Goal: Information Seeking & Learning: Learn about a topic

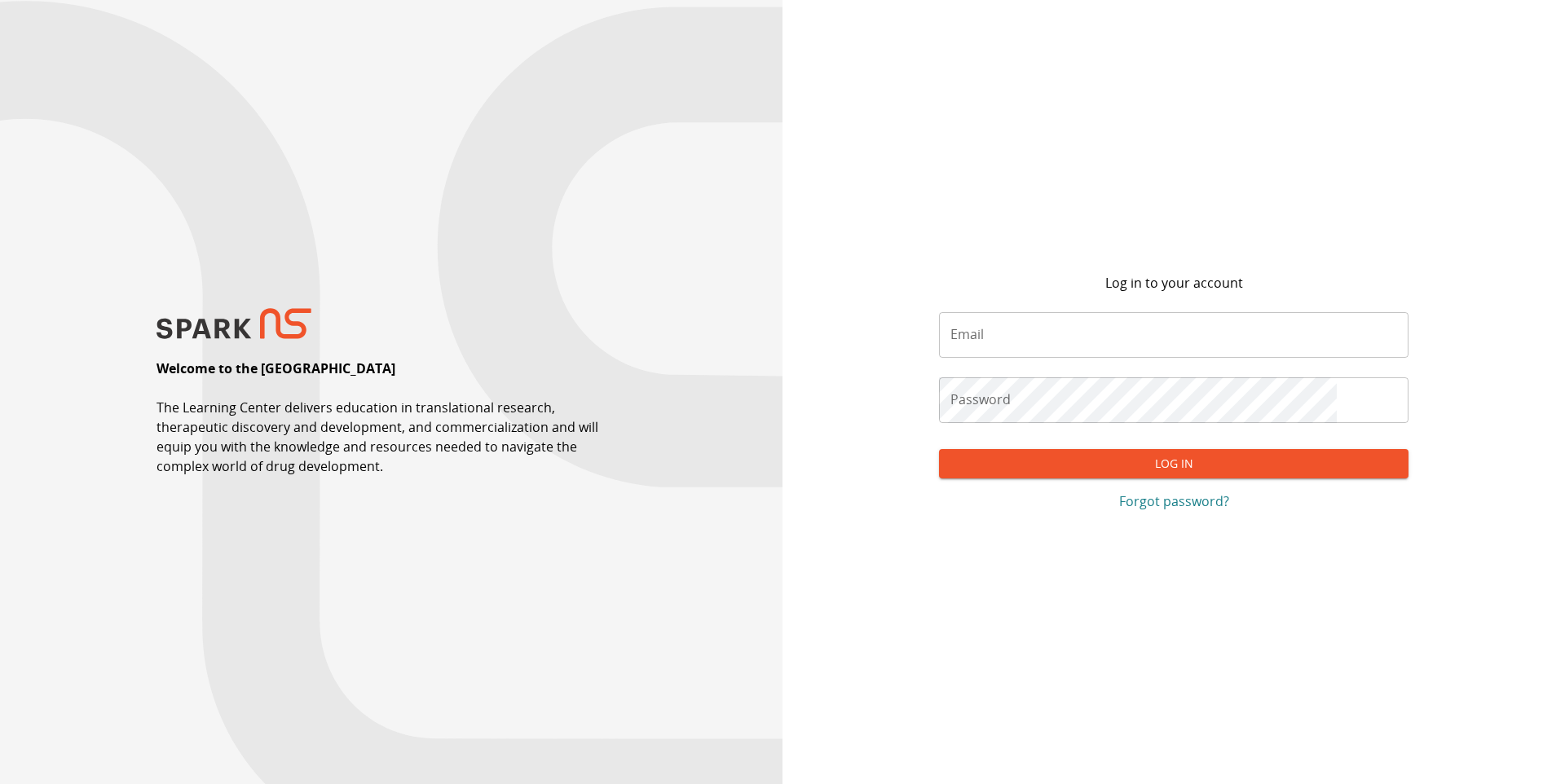
click at [1050, 327] on input "Email" at bounding box center [1174, 334] width 470 height 46
type input "**********"
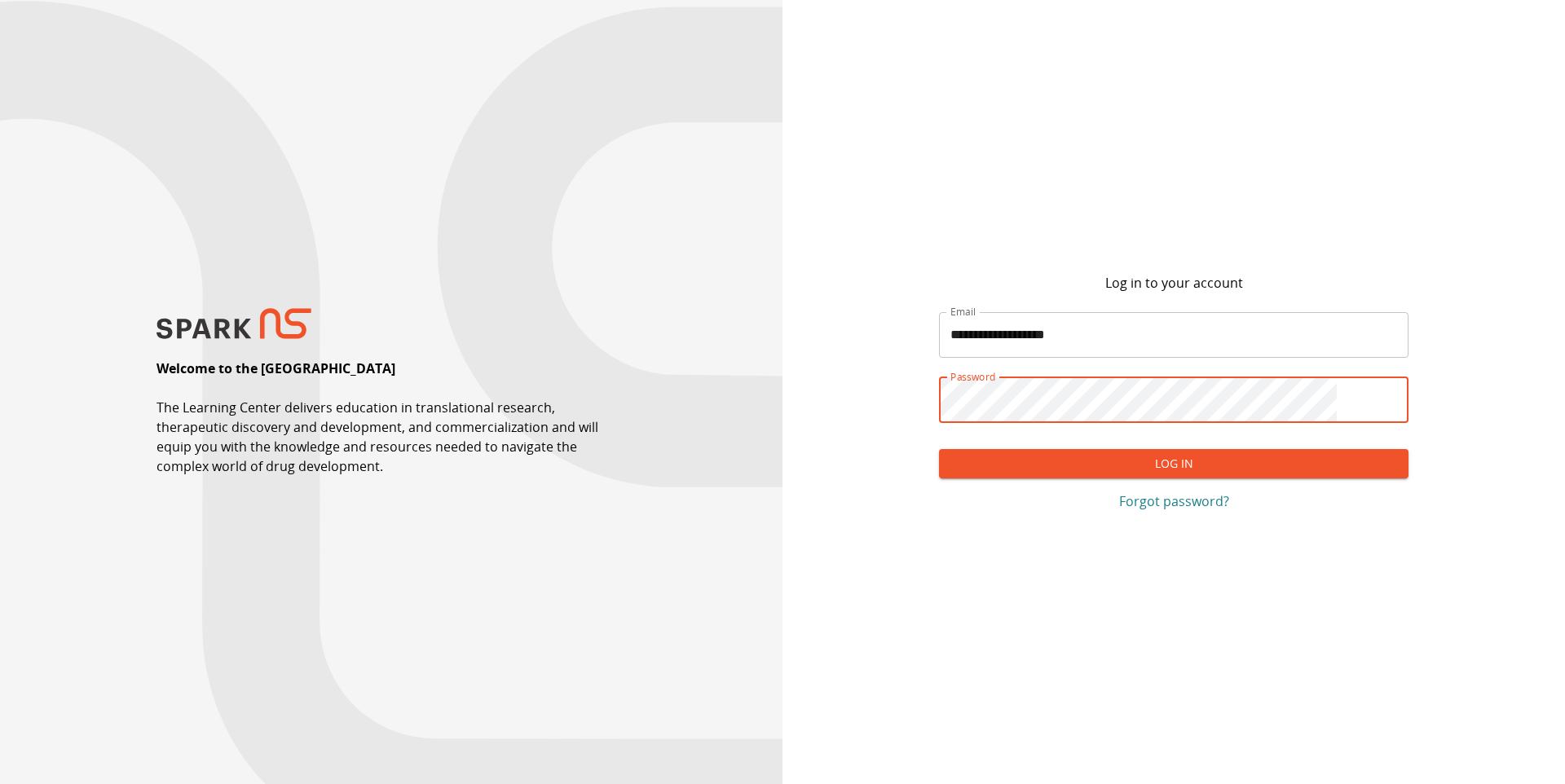
click at [1067, 464] on button "Log In" at bounding box center [1174, 464] width 470 height 30
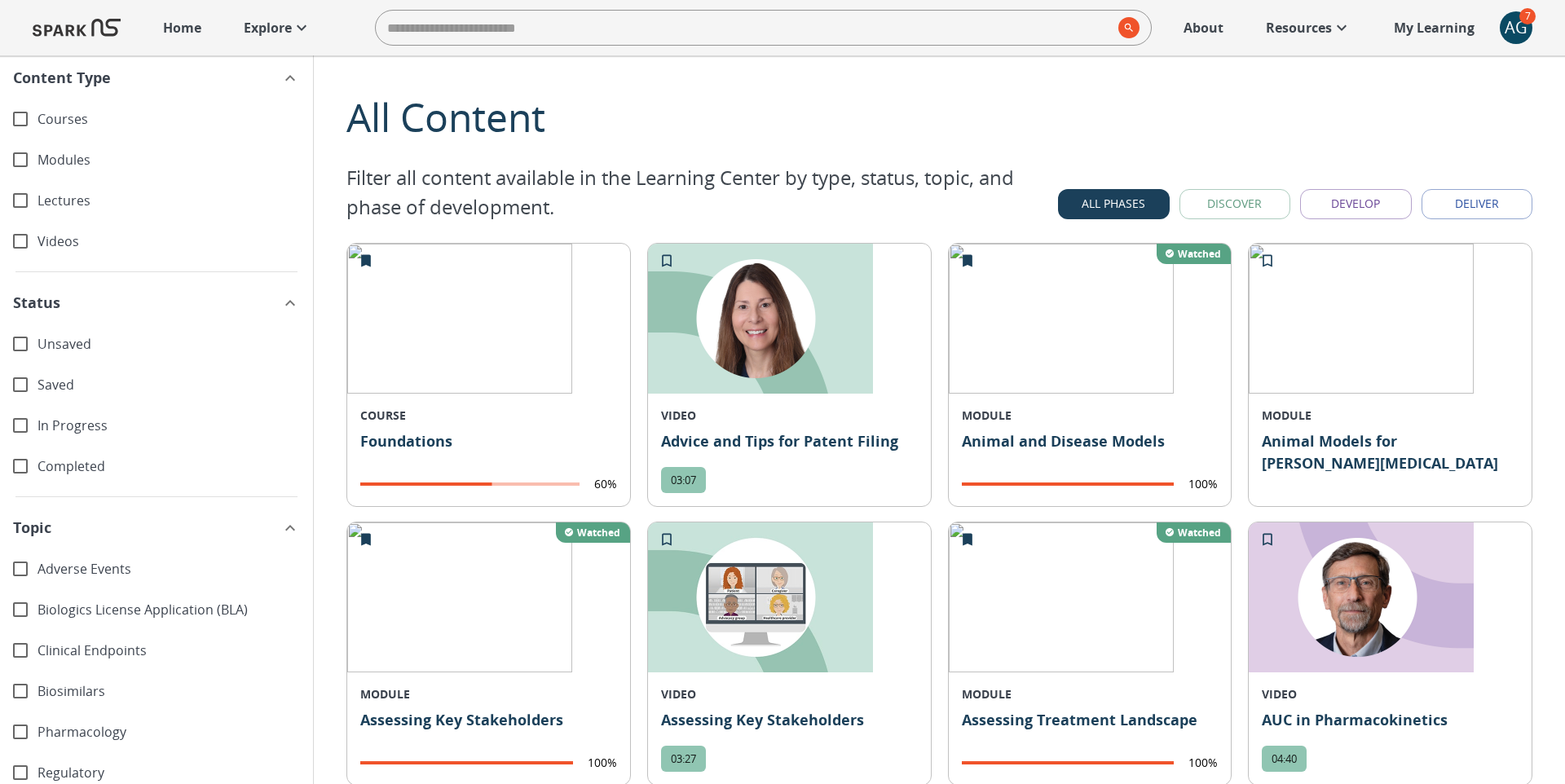
click at [90, 31] on img at bounding box center [76, 28] width 88 height 39
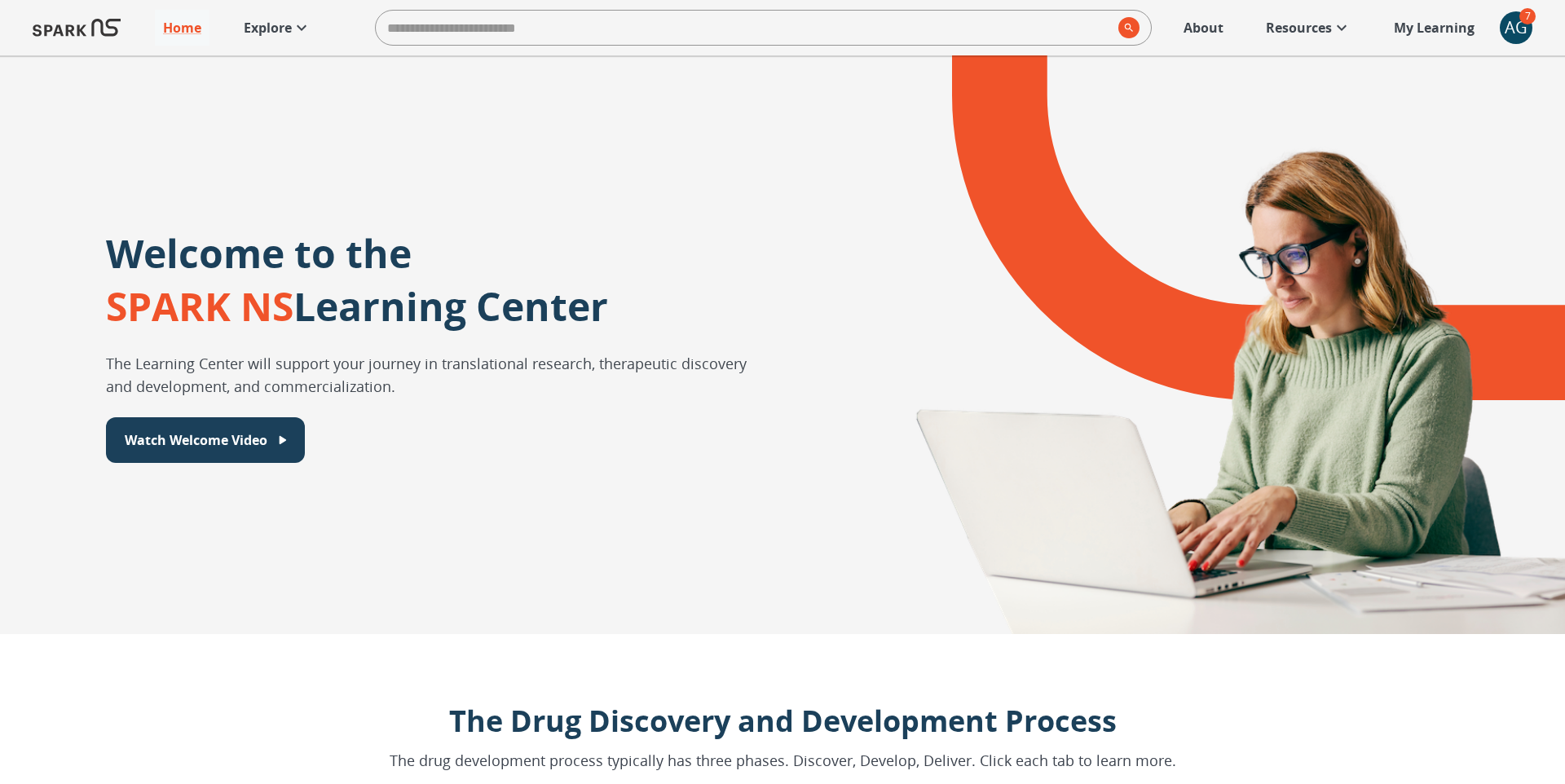
click at [270, 29] on p "Explore" at bounding box center [268, 27] width 48 height 20
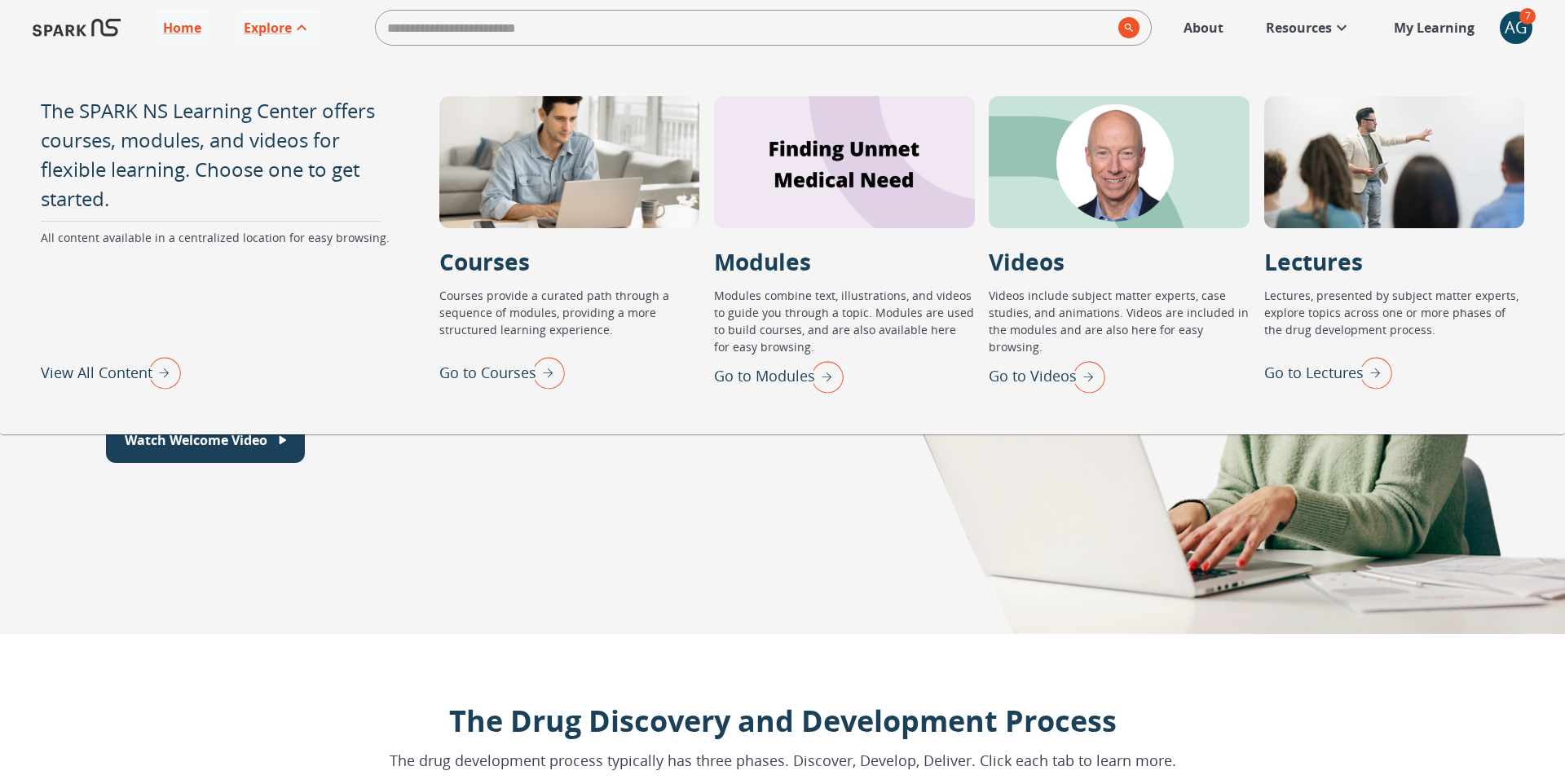
click at [1334, 369] on p "Go to Lectures" at bounding box center [1313, 373] width 100 height 22
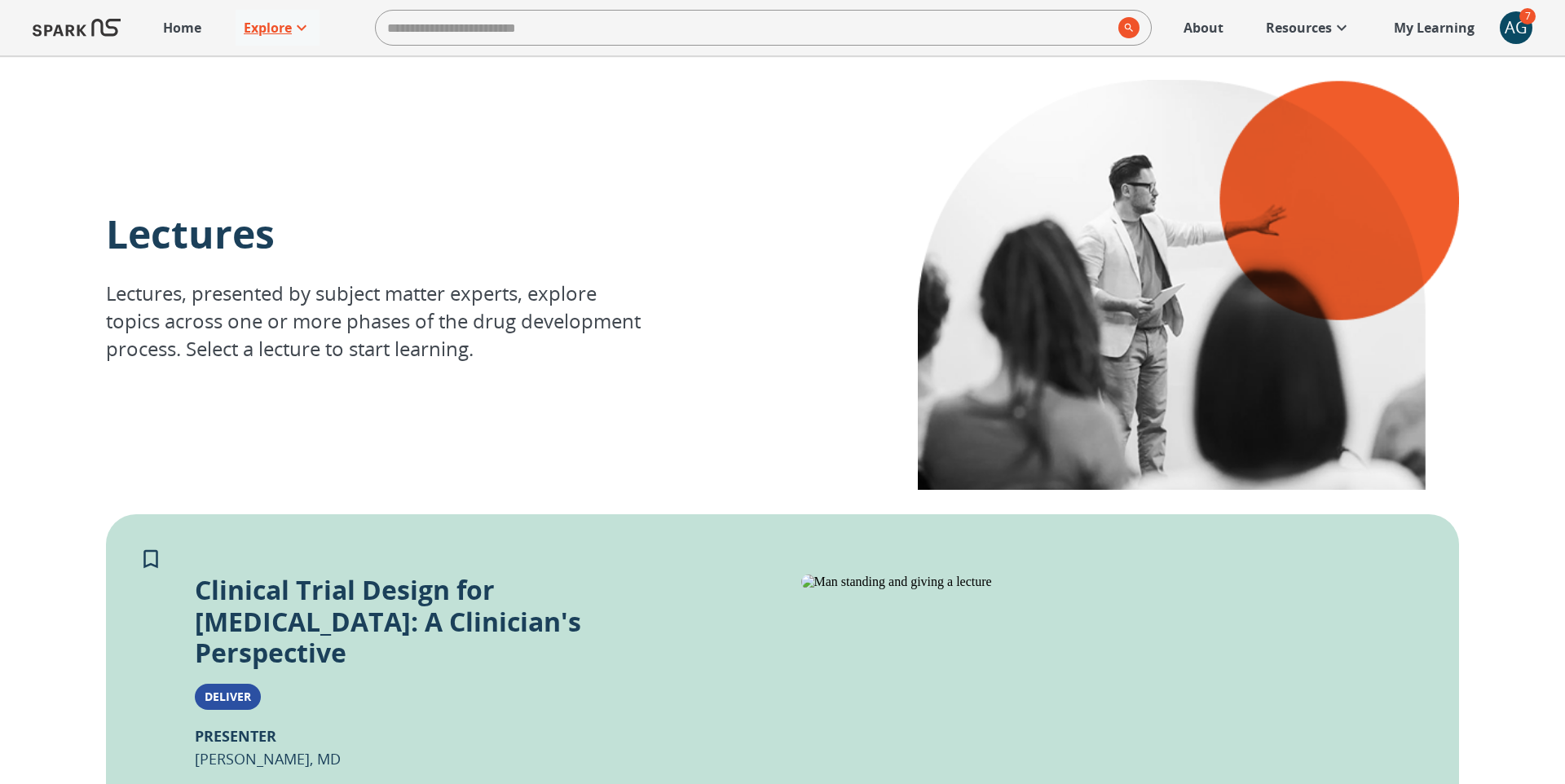
click at [269, 31] on p "Explore" at bounding box center [268, 27] width 48 height 20
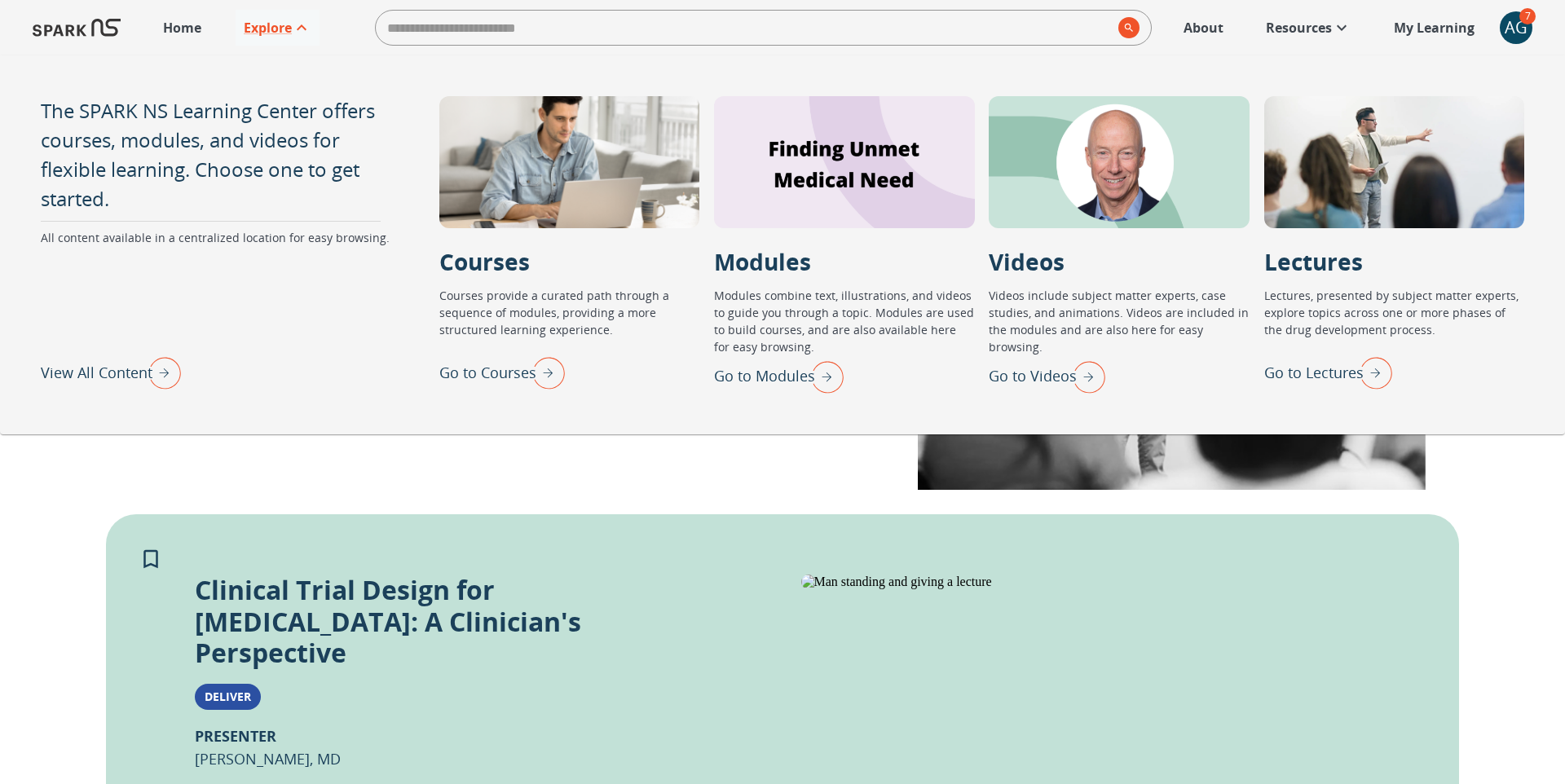
click at [134, 364] on p "View All Content" at bounding box center [97, 373] width 112 height 22
